Goal: Answer question/provide support: Share knowledge or assist other users

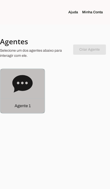
click at [27, 106] on p "Agente 1" at bounding box center [23, 106] width 16 height 6
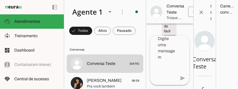
click at [110, 80] on span "[PERSON_NAME] 08:29" at bounding box center [113, 80] width 52 height 6
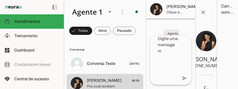
click at [110, 8] on span at bounding box center [210, 9] width 12 height 12
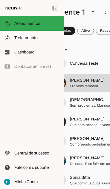
scroll to position [0, 20]
